Goal: Navigation & Orientation: Go to known website

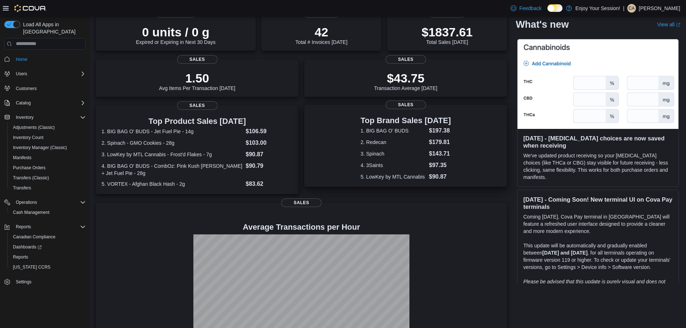
scroll to position [87, 0]
